Goal: Check status: Check status

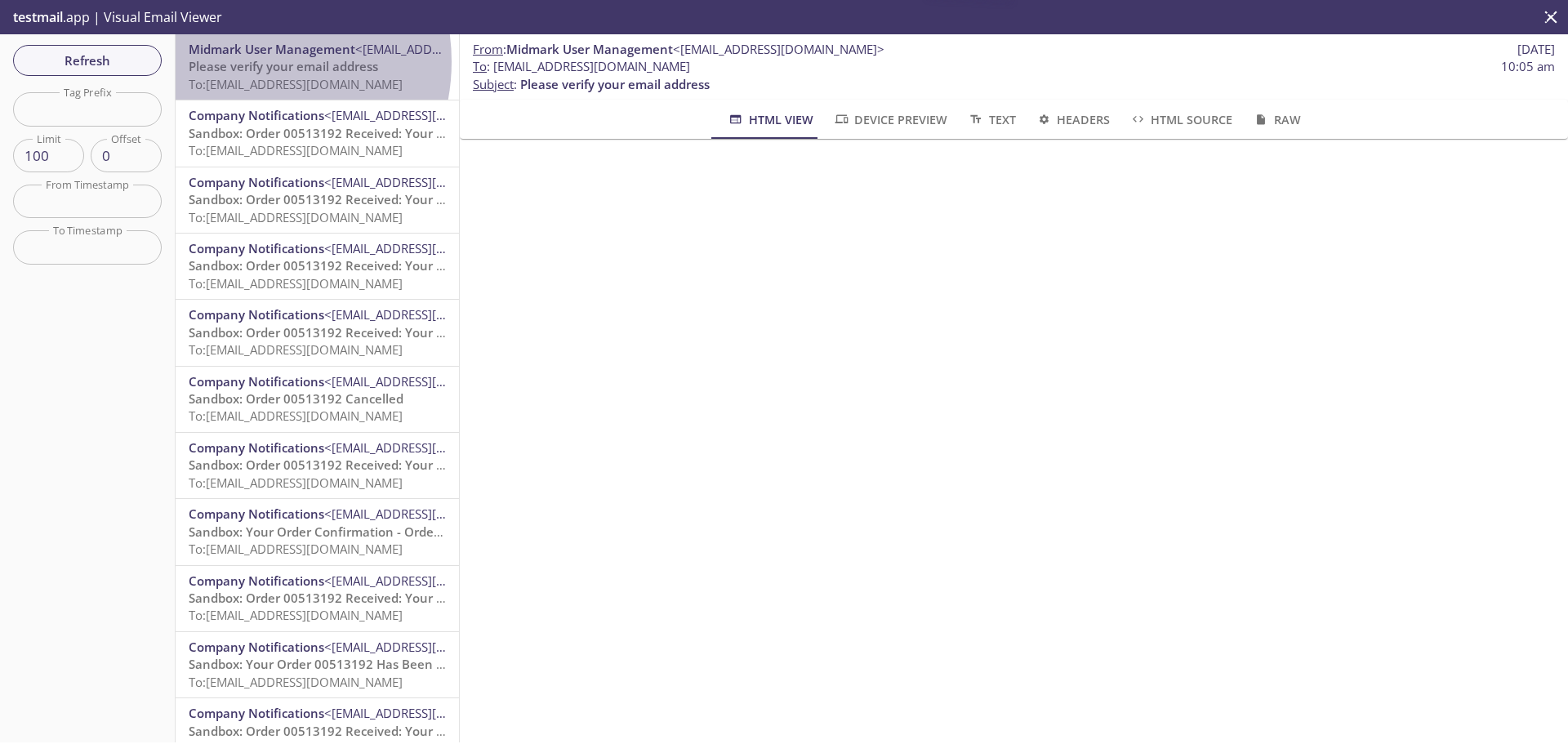
click at [241, 61] on span "Please verify your email address" at bounding box center [283, 66] width 189 height 16
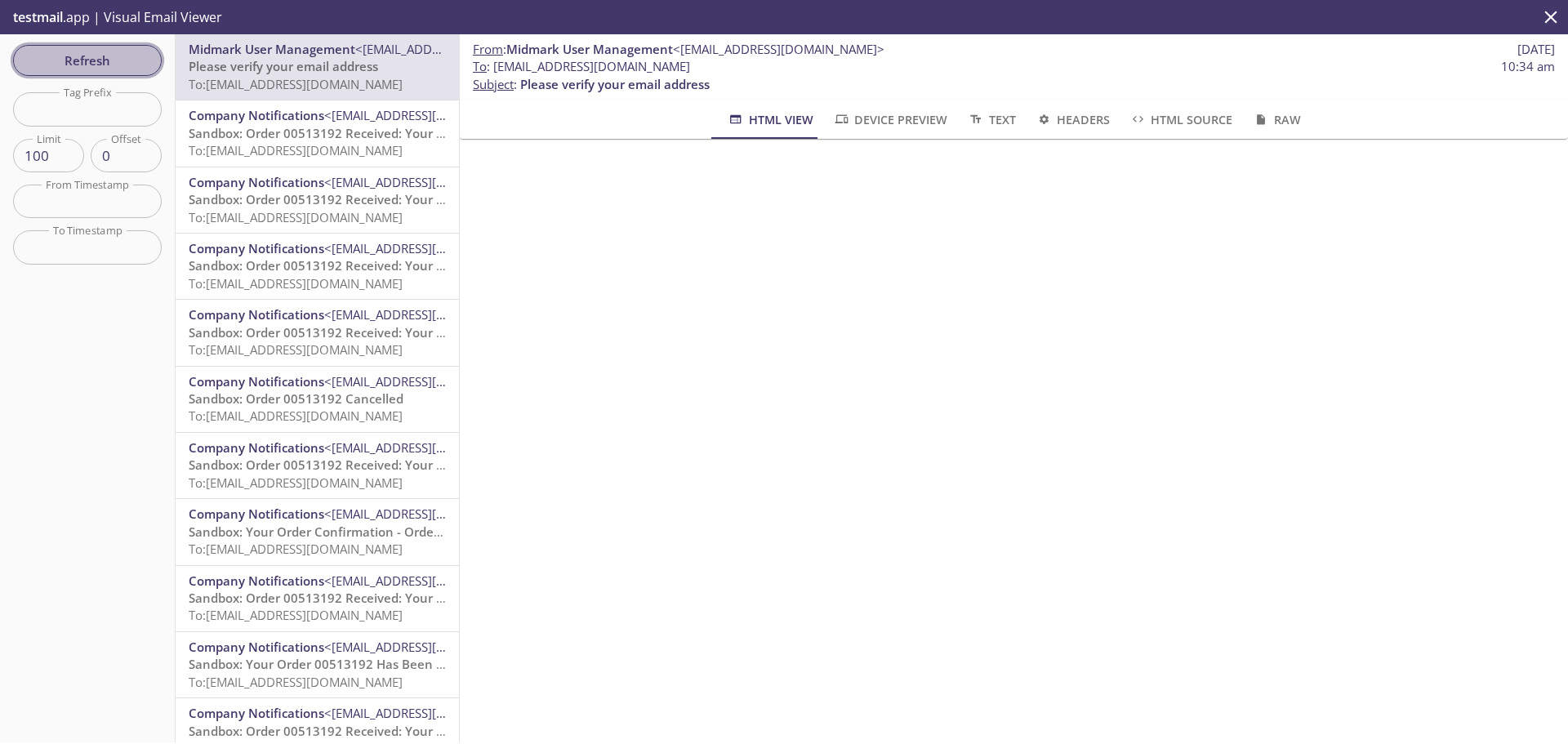
click at [73, 58] on span "Refresh" at bounding box center [88, 59] width 123 height 21
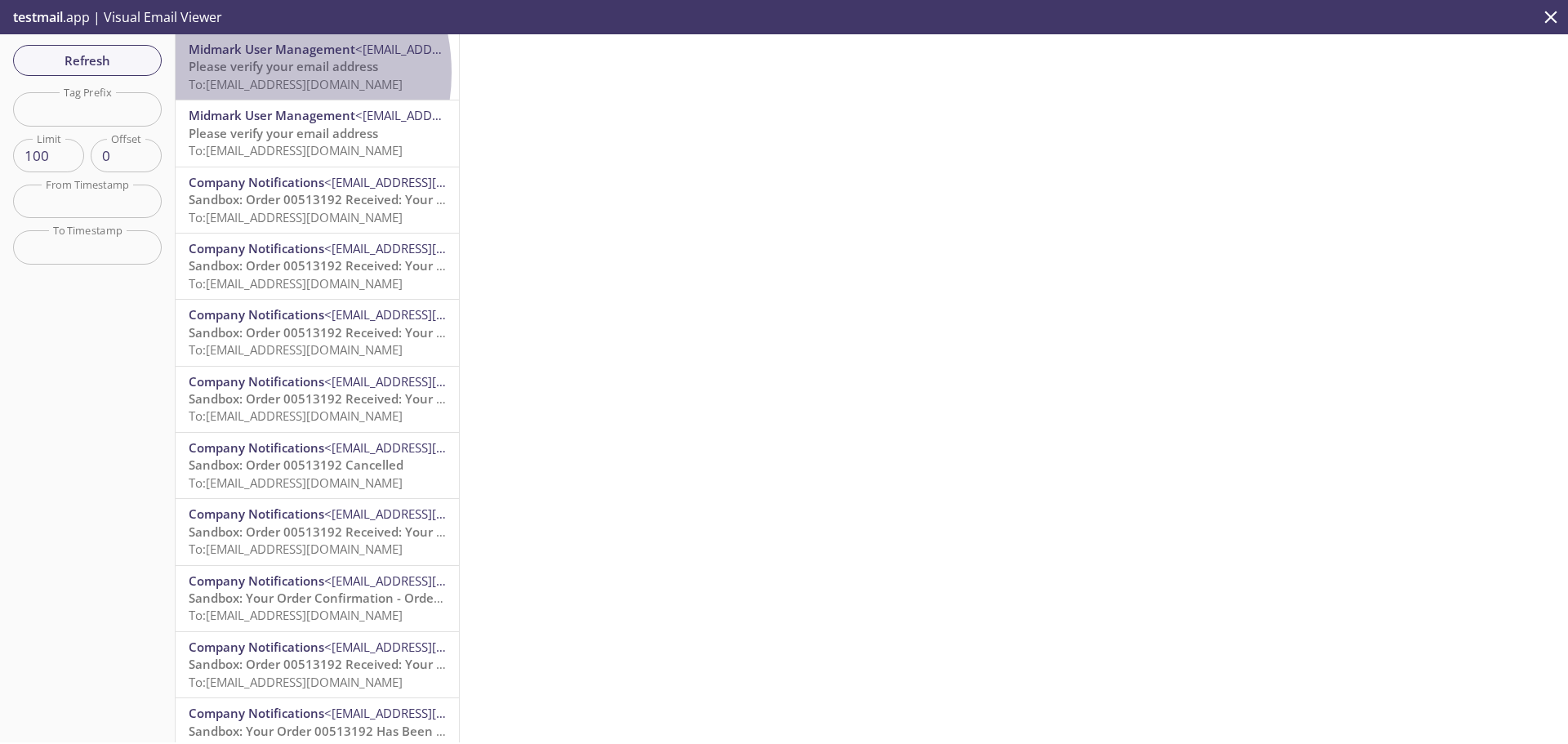
click at [256, 73] on span "Please verify your email address" at bounding box center [283, 66] width 189 height 16
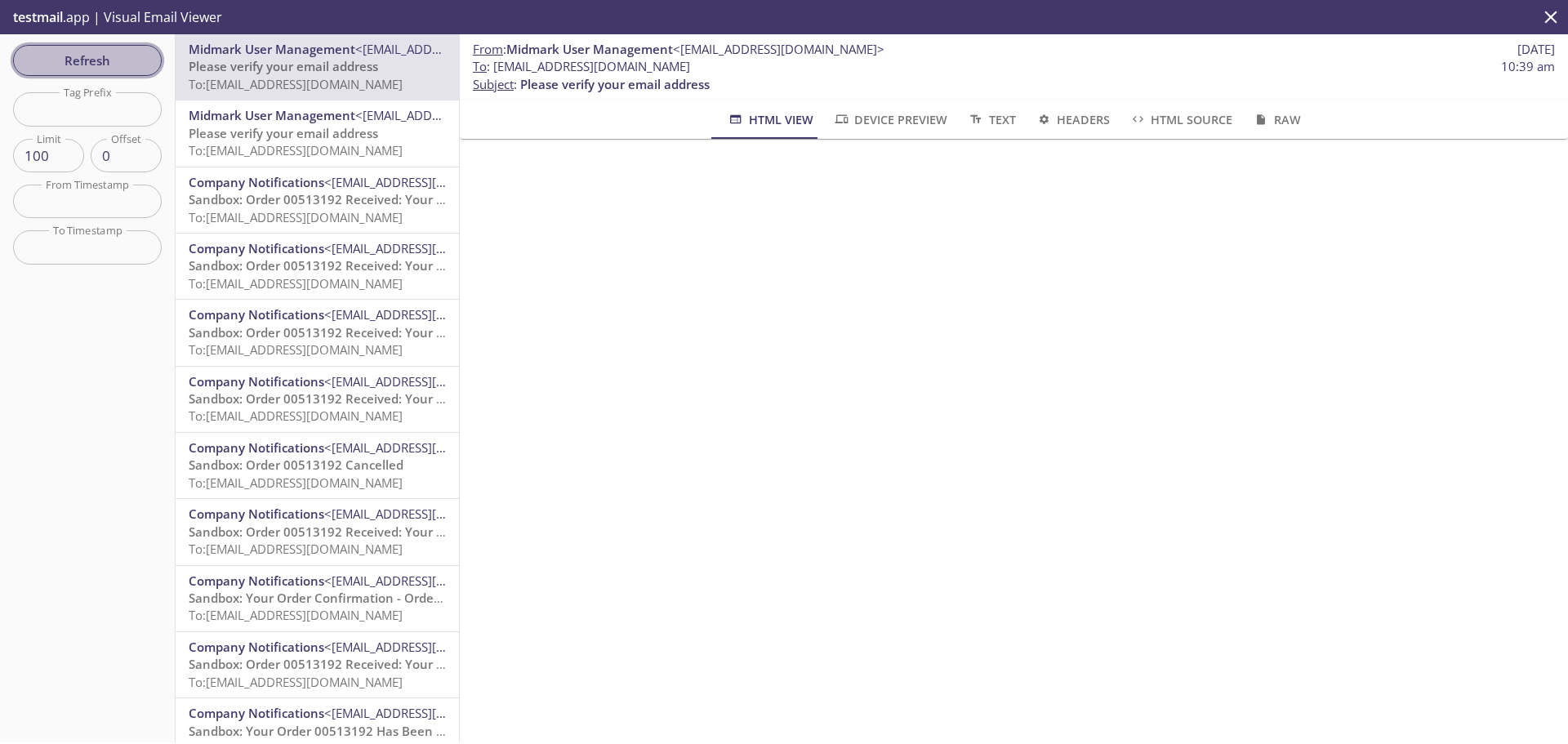
click at [95, 75] on button "Refresh" at bounding box center [87, 60] width 149 height 31
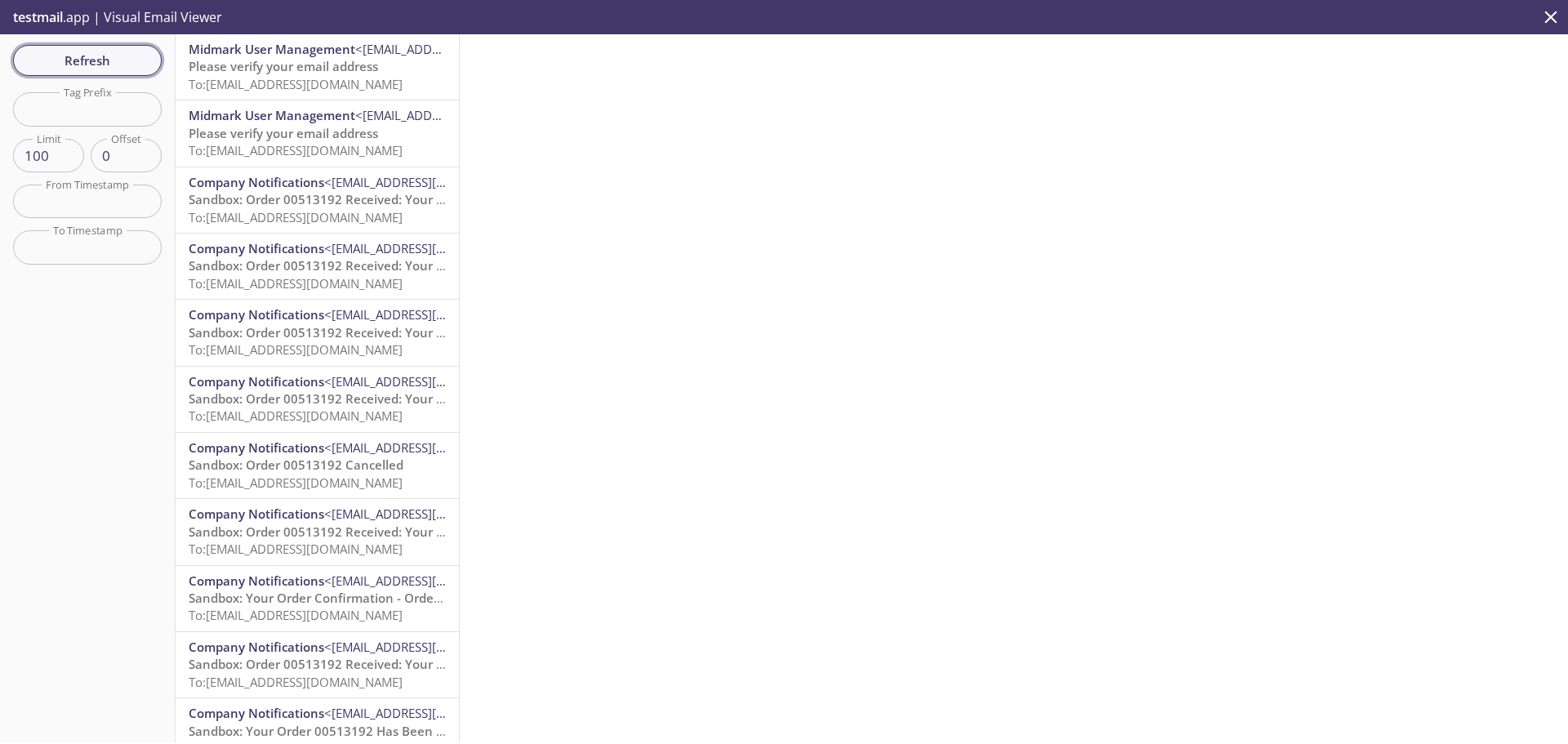
click at [102, 60] on span "Refresh" at bounding box center [88, 59] width 123 height 21
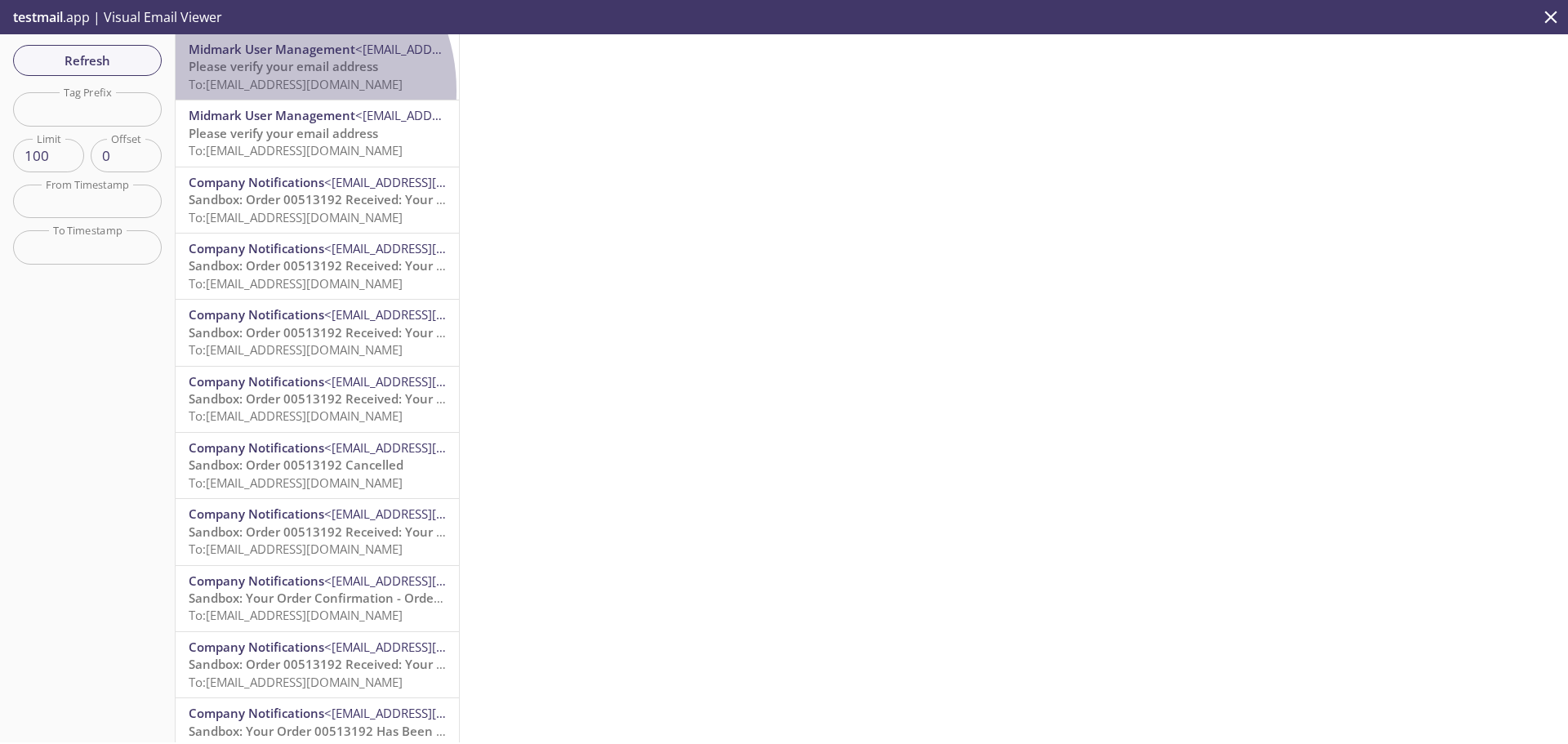
click at [267, 90] on span "To: ecommerce.salesdev@inbox.testmail.app" at bounding box center [295, 84] width 214 height 16
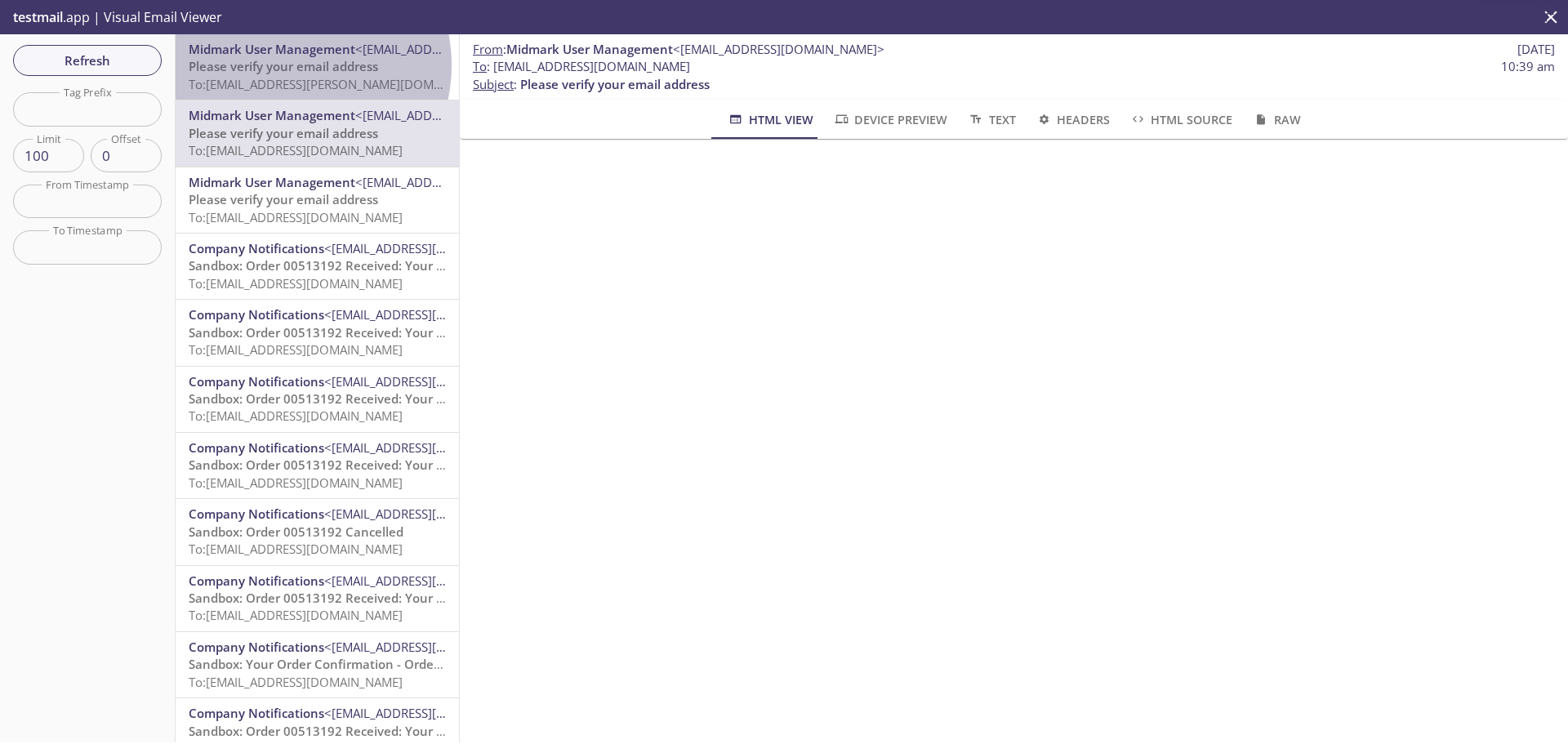
click at [288, 65] on span "Please verify your email address" at bounding box center [283, 66] width 189 height 16
